Goal: Navigation & Orientation: Find specific page/section

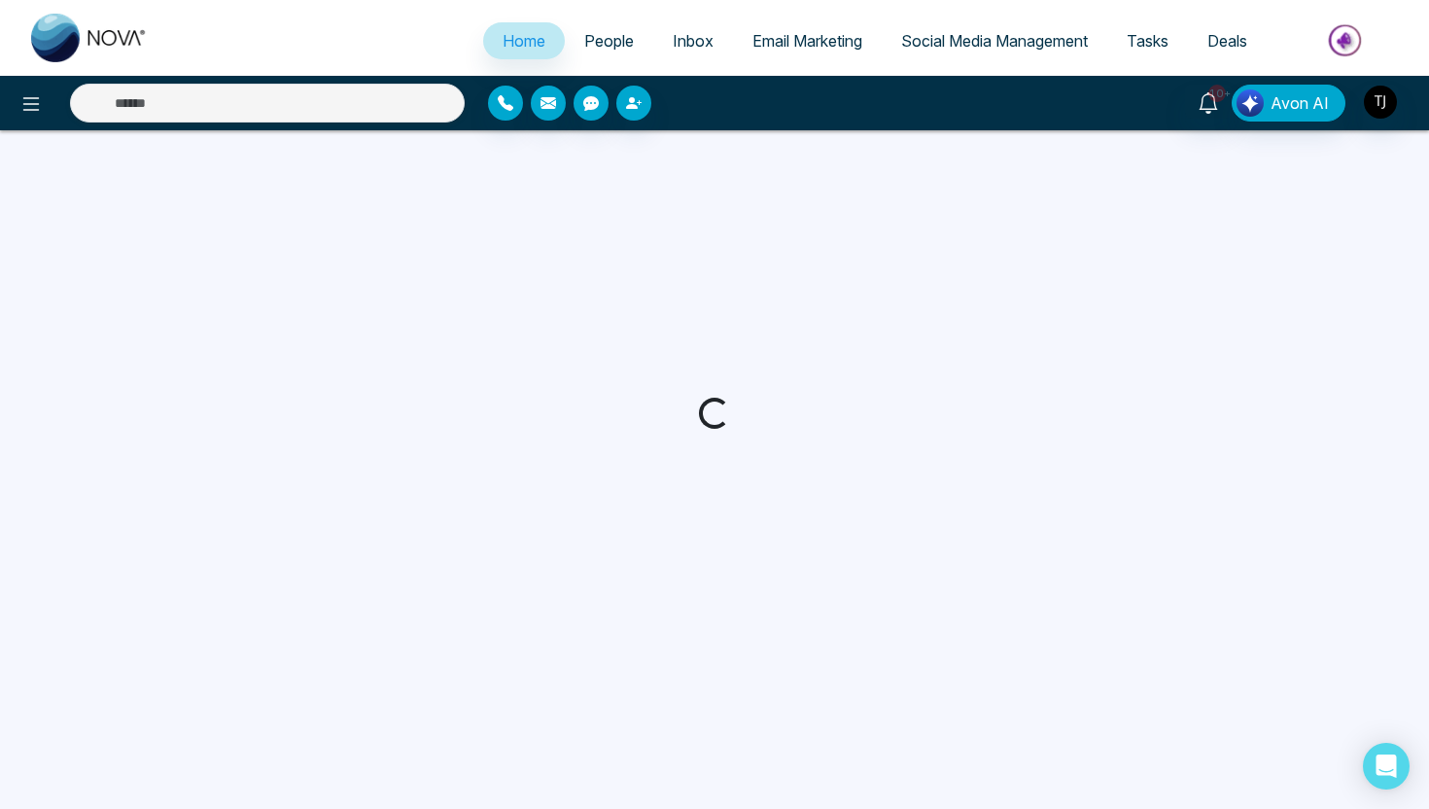
select select "*"
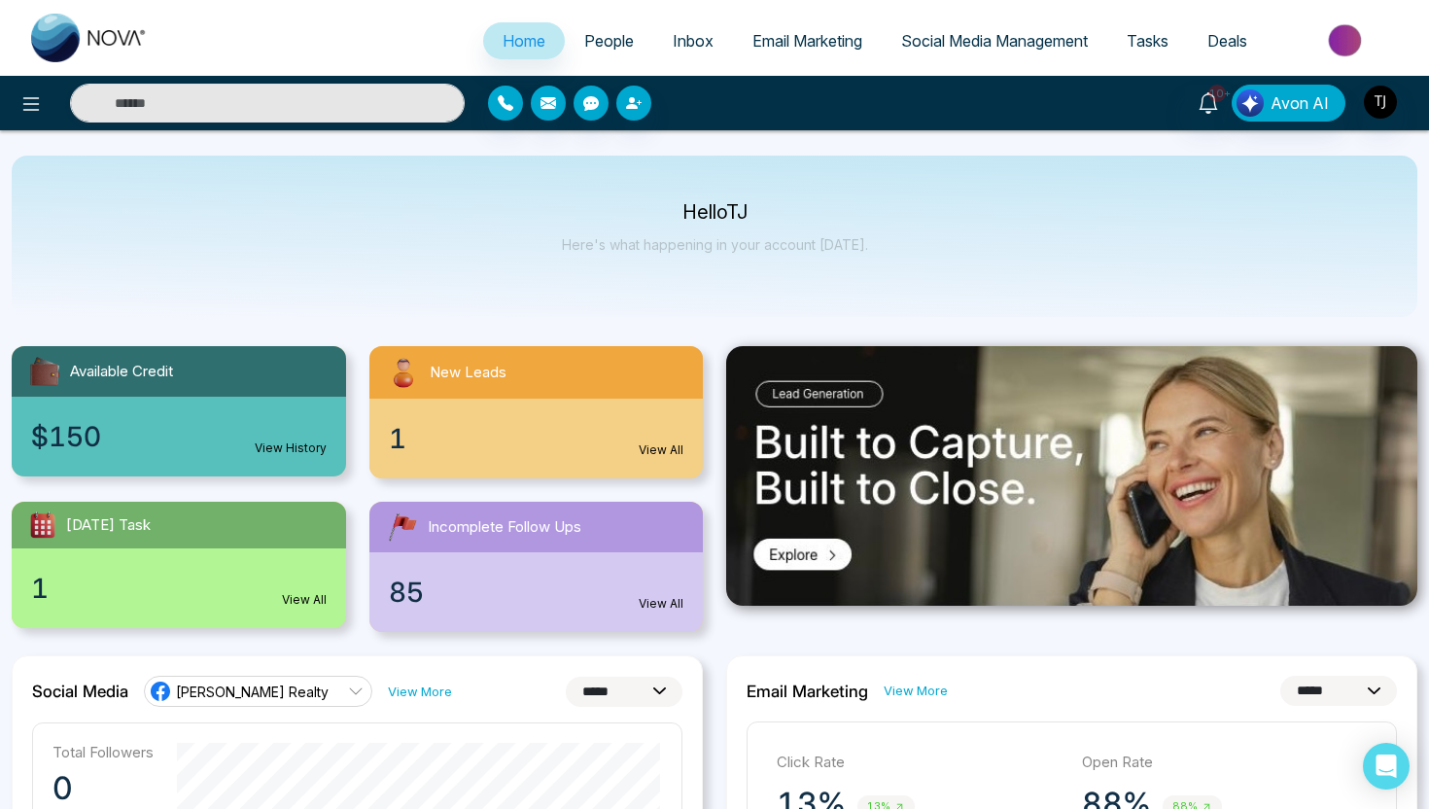
click at [241, 539] on div "Today's Task" at bounding box center [179, 525] width 334 height 47
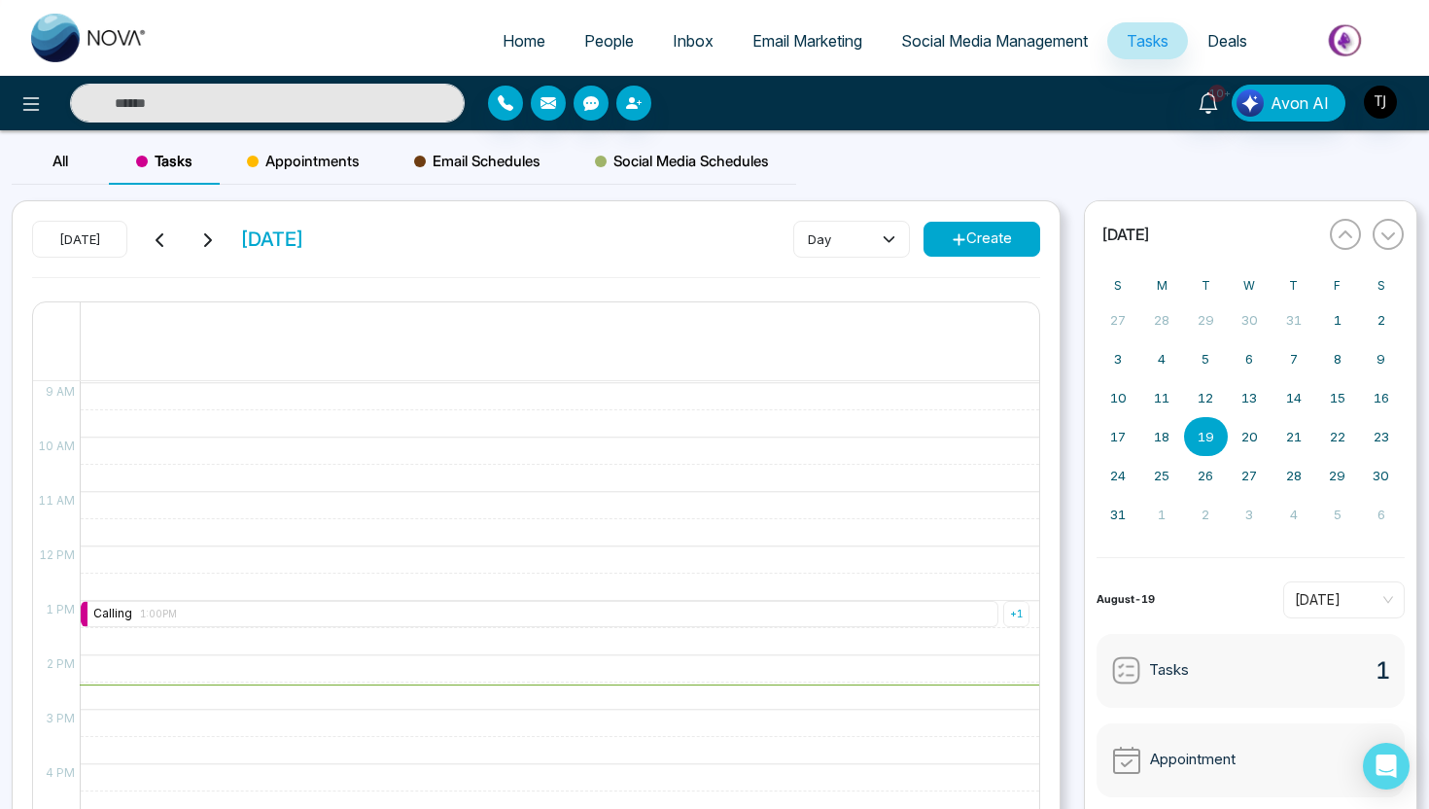
scroll to position [485, 0]
select select "*"
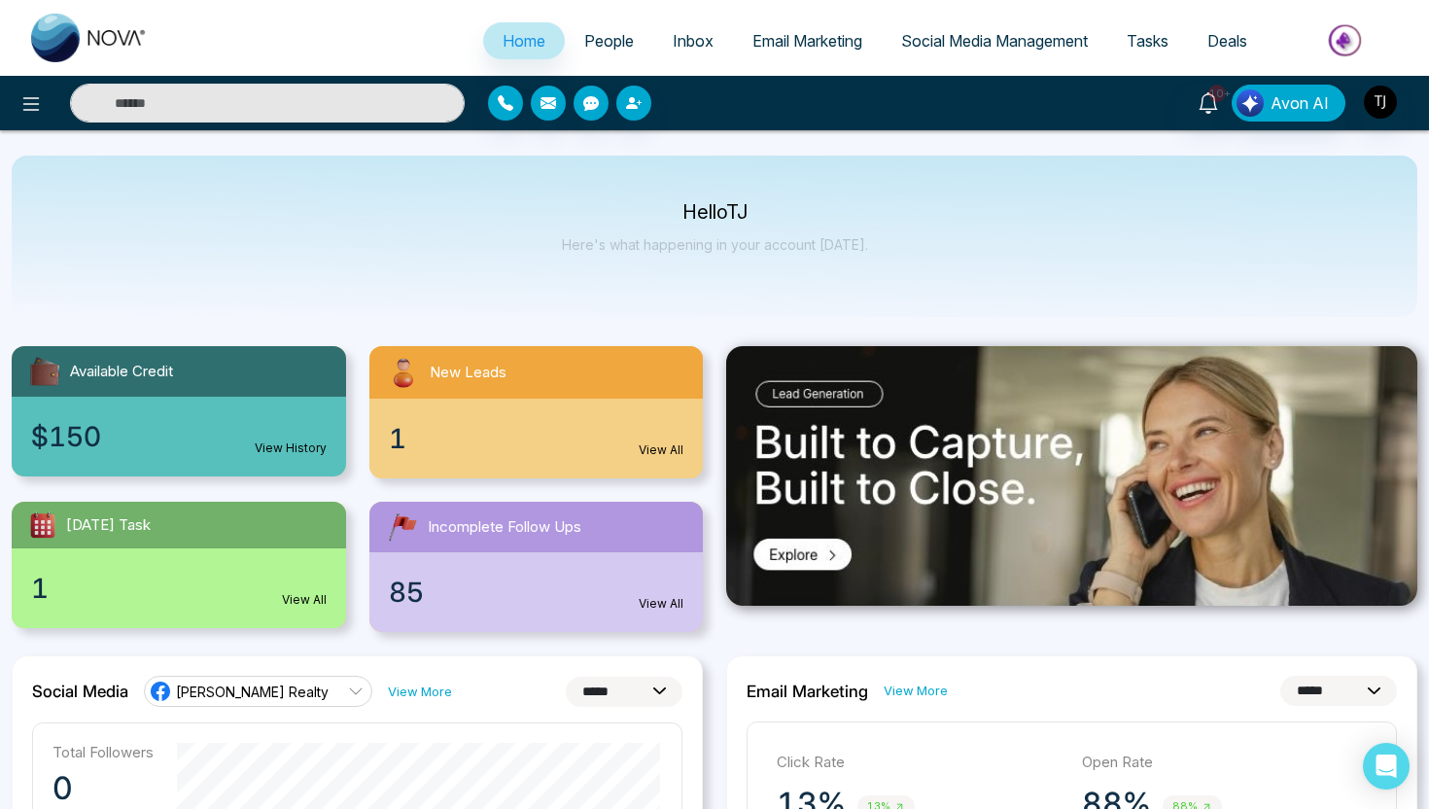
click at [483, 568] on div "85 View All" at bounding box center [536, 592] width 334 height 80
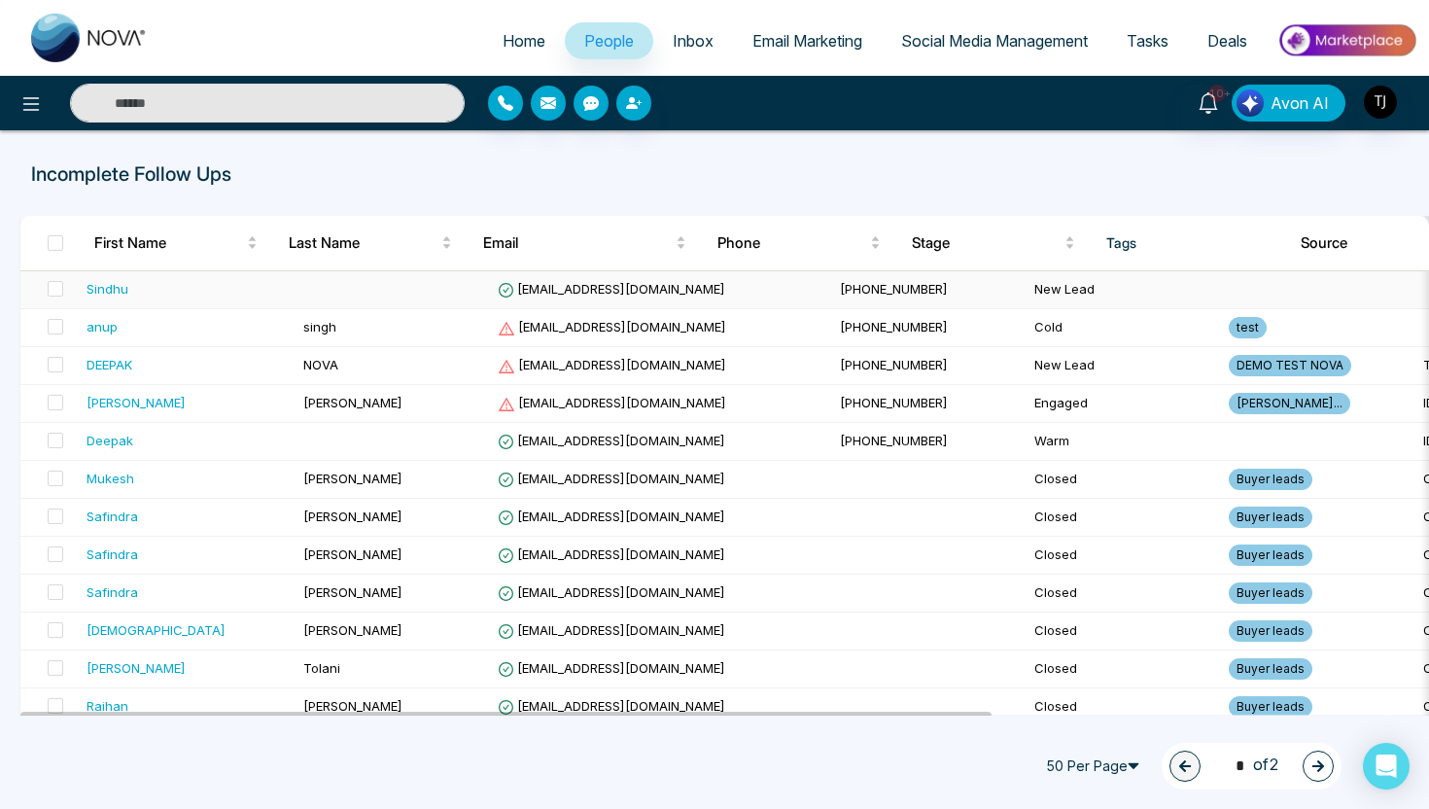
click at [110, 294] on div "Sindhu" at bounding box center [108, 288] width 42 height 19
click at [493, 58] on link "Home" at bounding box center [524, 40] width 82 height 37
select select "*"
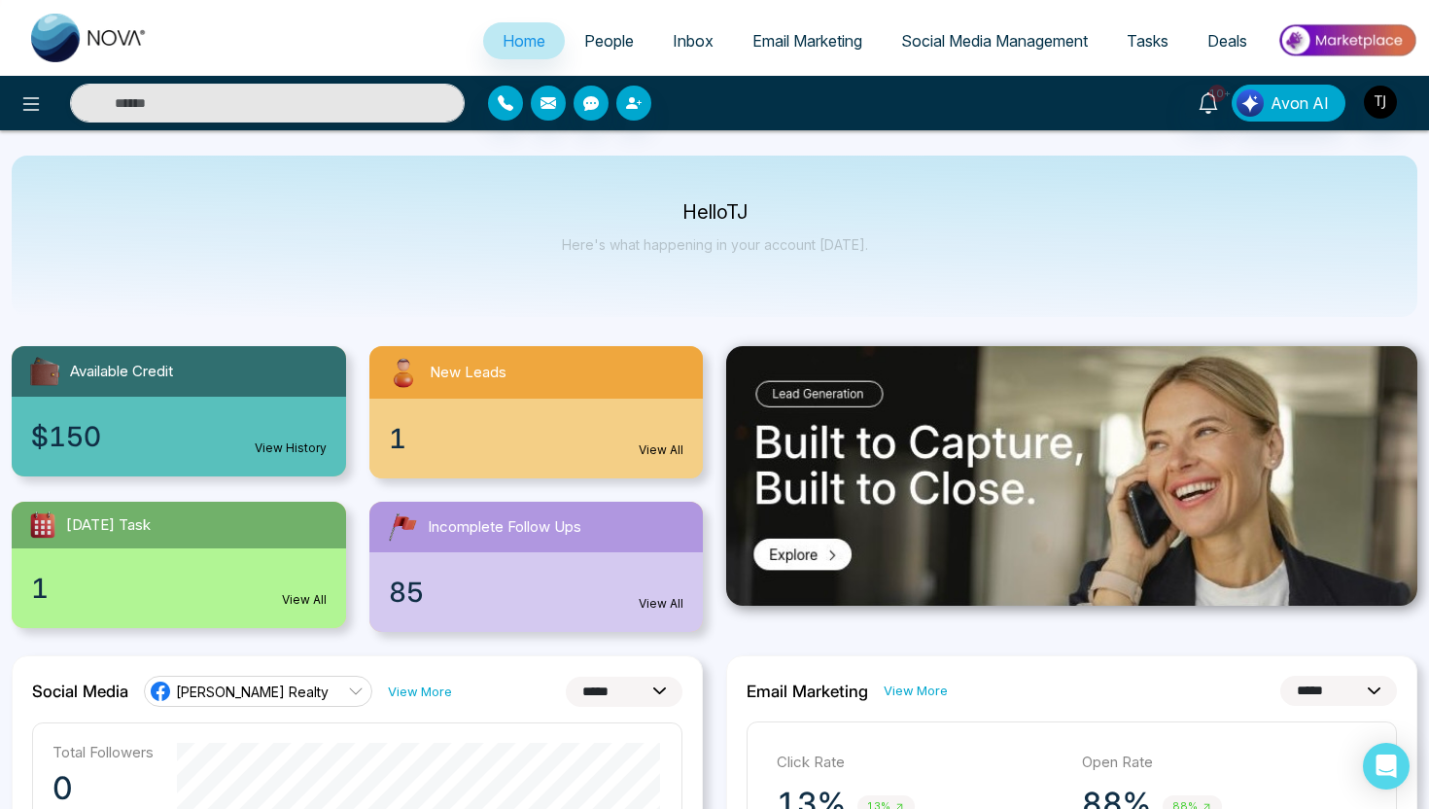
click at [590, 29] on link "People" at bounding box center [609, 40] width 88 height 37
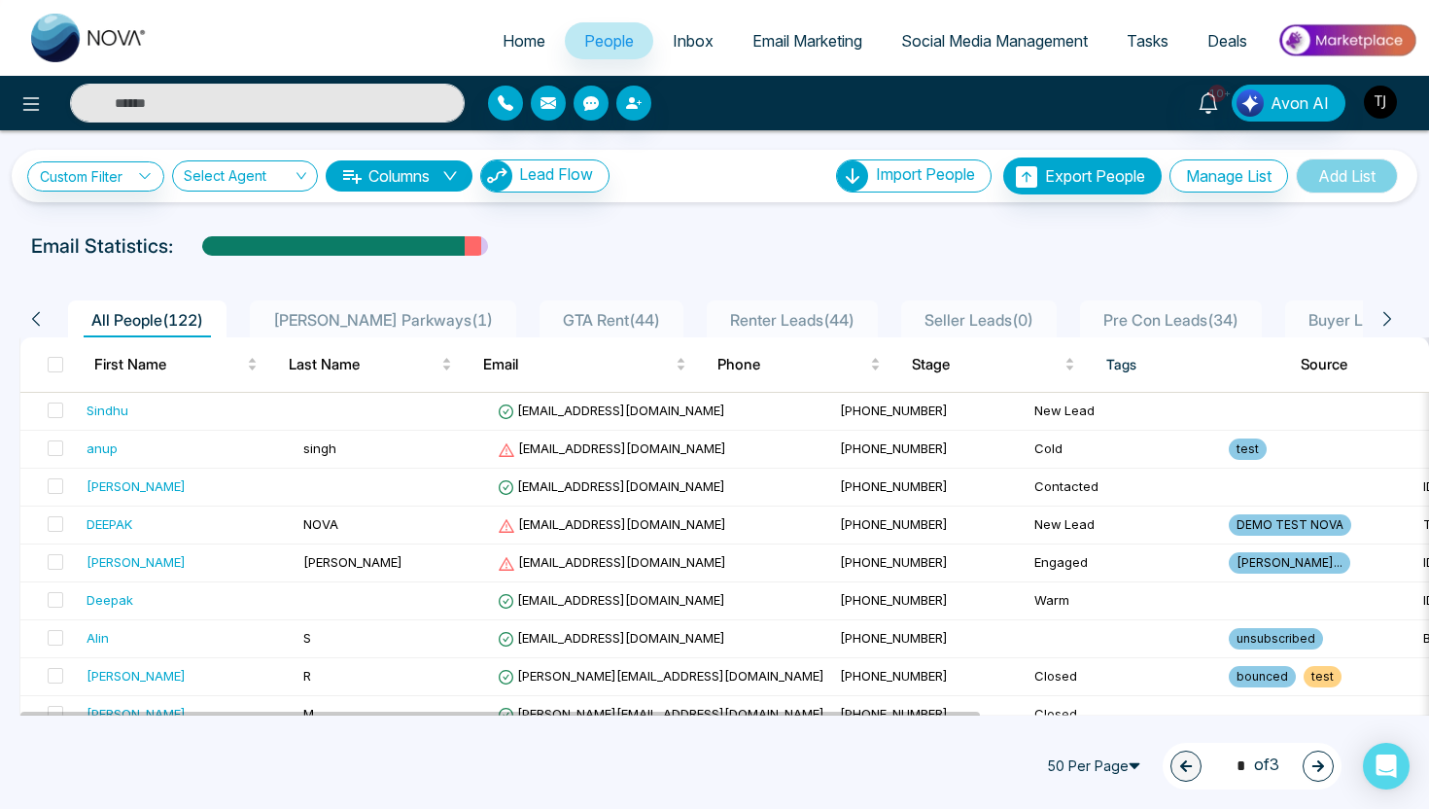
click at [1384, 104] on img "button" at bounding box center [1380, 102] width 33 height 33
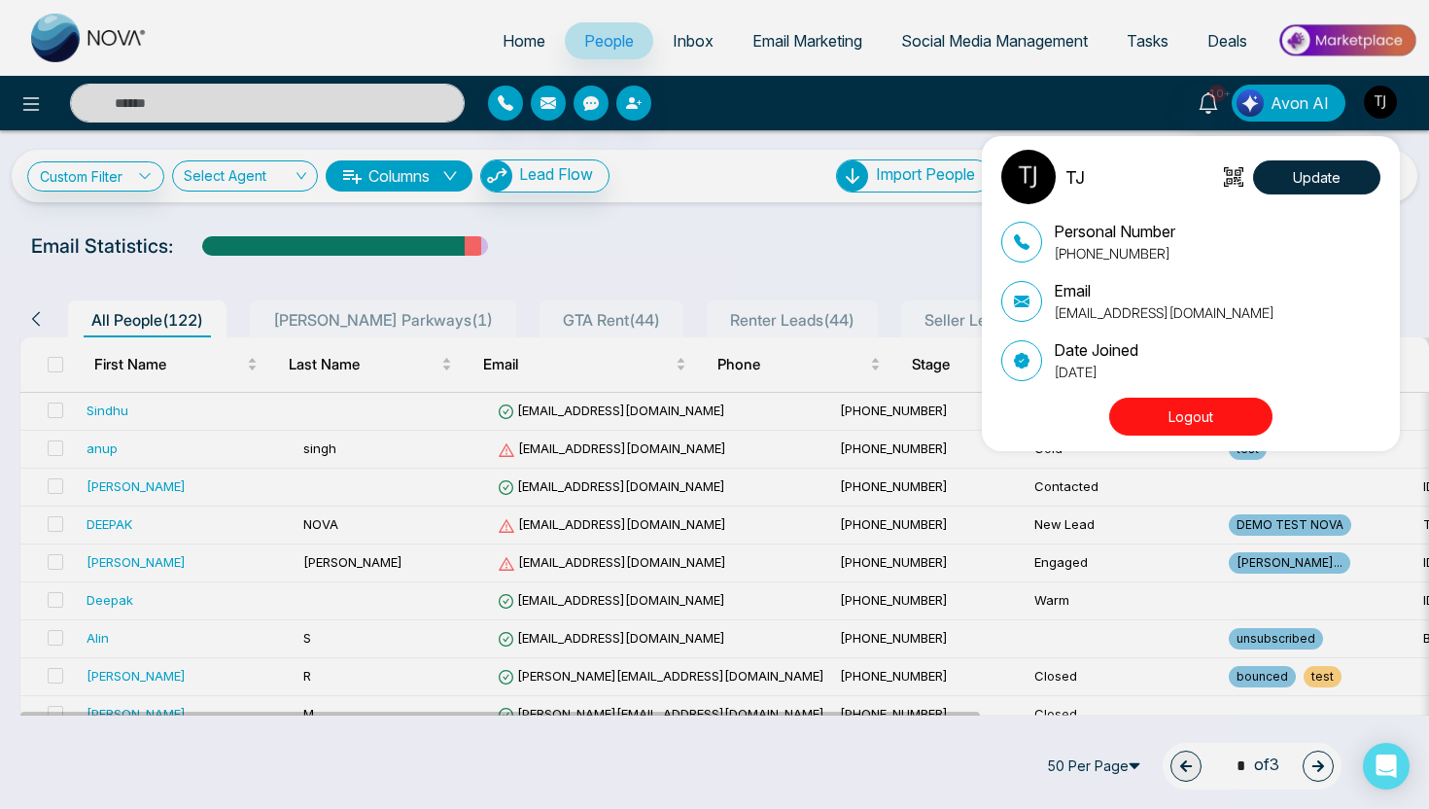
click at [1210, 446] on div "TJ Update Personal Number +16472175256 Email tirstonjames@gmail.com Date Joined…" at bounding box center [1191, 293] width 418 height 315
click at [1212, 390] on div "TJ Update Personal Number +16472175256 Email tirstonjames@gmail.com Date Joined…" at bounding box center [1195, 294] width 389 height 288
click at [1212, 407] on button "Logout" at bounding box center [1190, 417] width 163 height 38
